Goal: Task Accomplishment & Management: Manage account settings

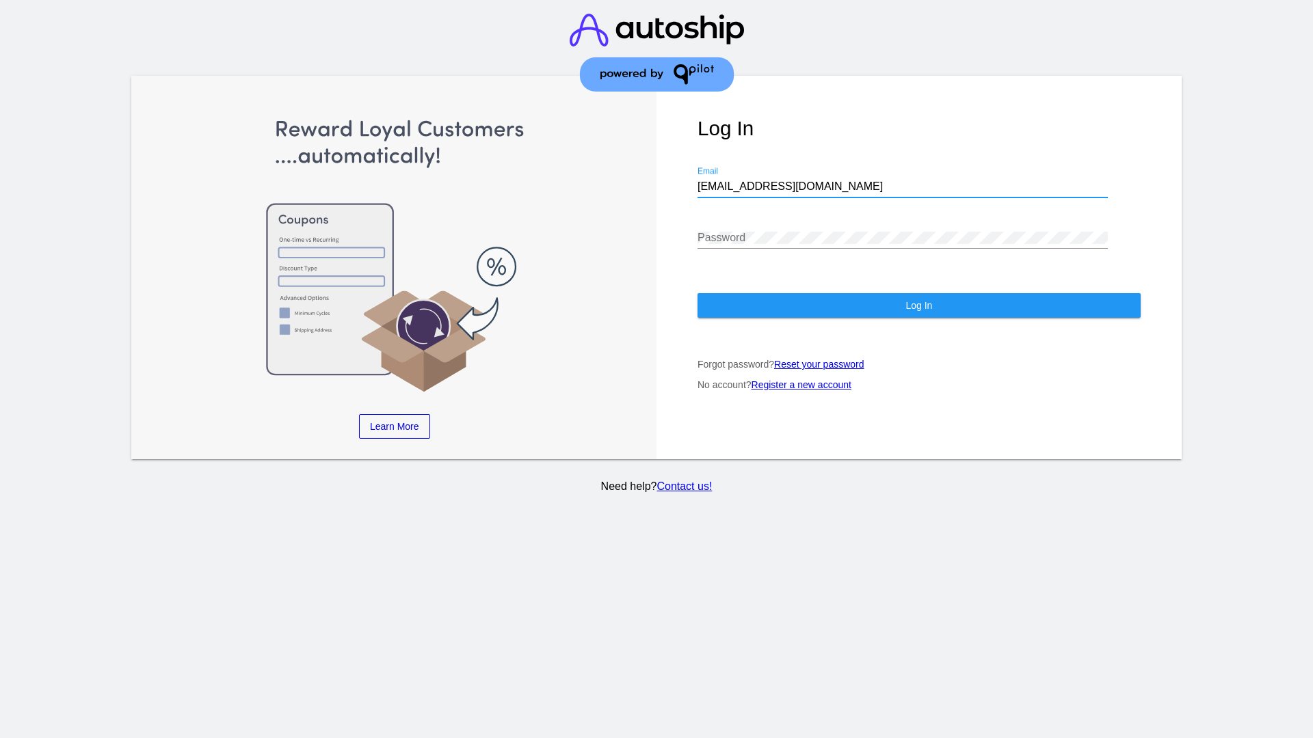
type input "[EMAIL_ADDRESS][DOMAIN_NAME]"
click at [918, 306] on span "Log In" at bounding box center [918, 305] width 27 height 11
